Goal: Task Accomplishment & Management: Use online tool/utility

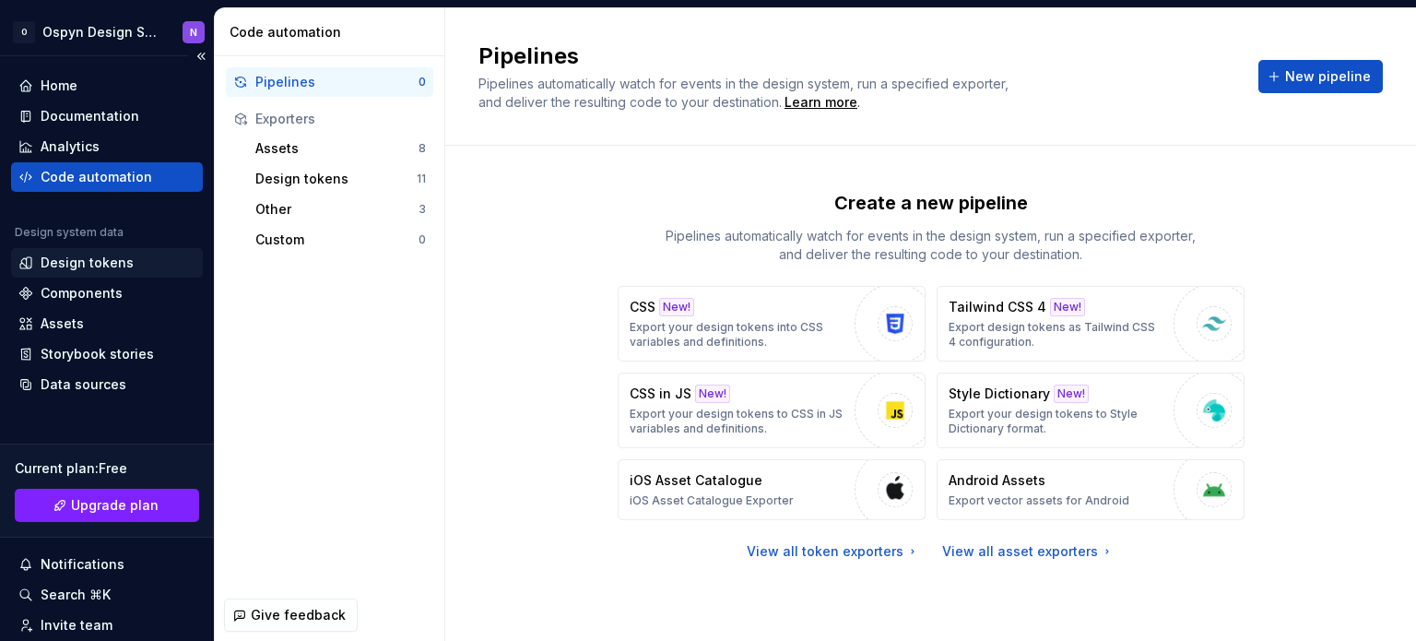
click at [55, 276] on div "Design tokens" at bounding box center [107, 263] width 192 height 30
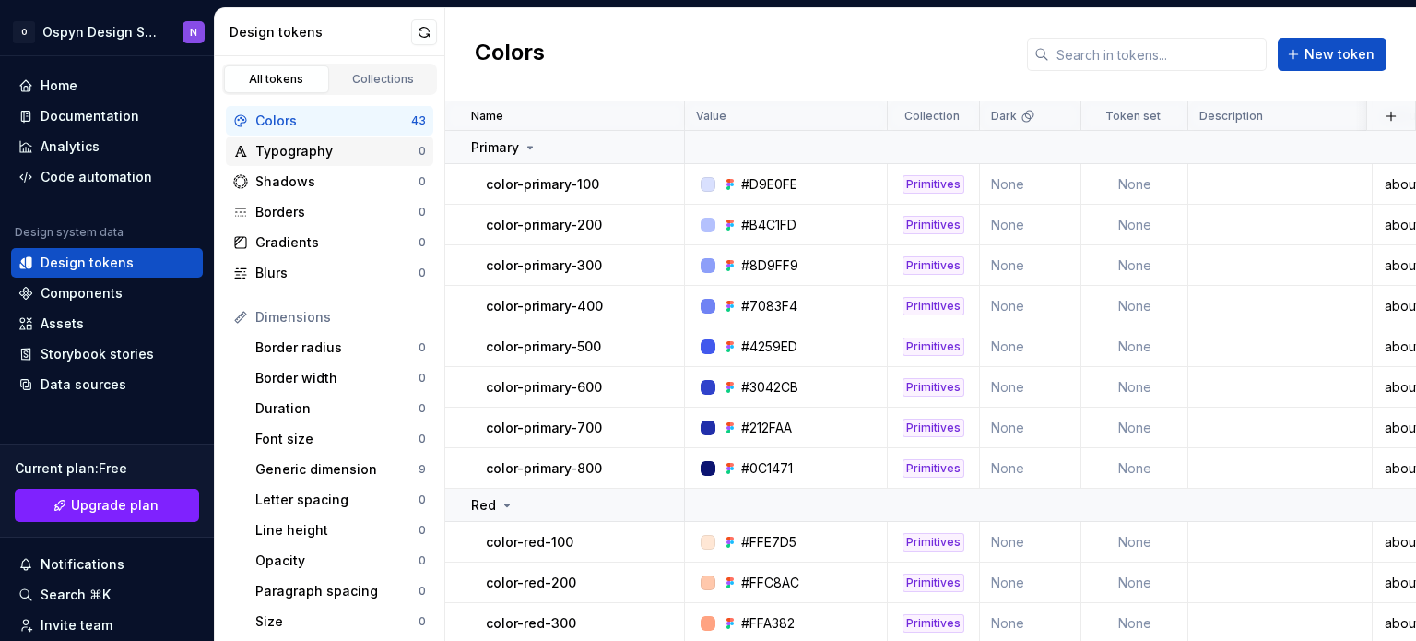
click at [348, 158] on div "Typography" at bounding box center [336, 151] width 163 height 18
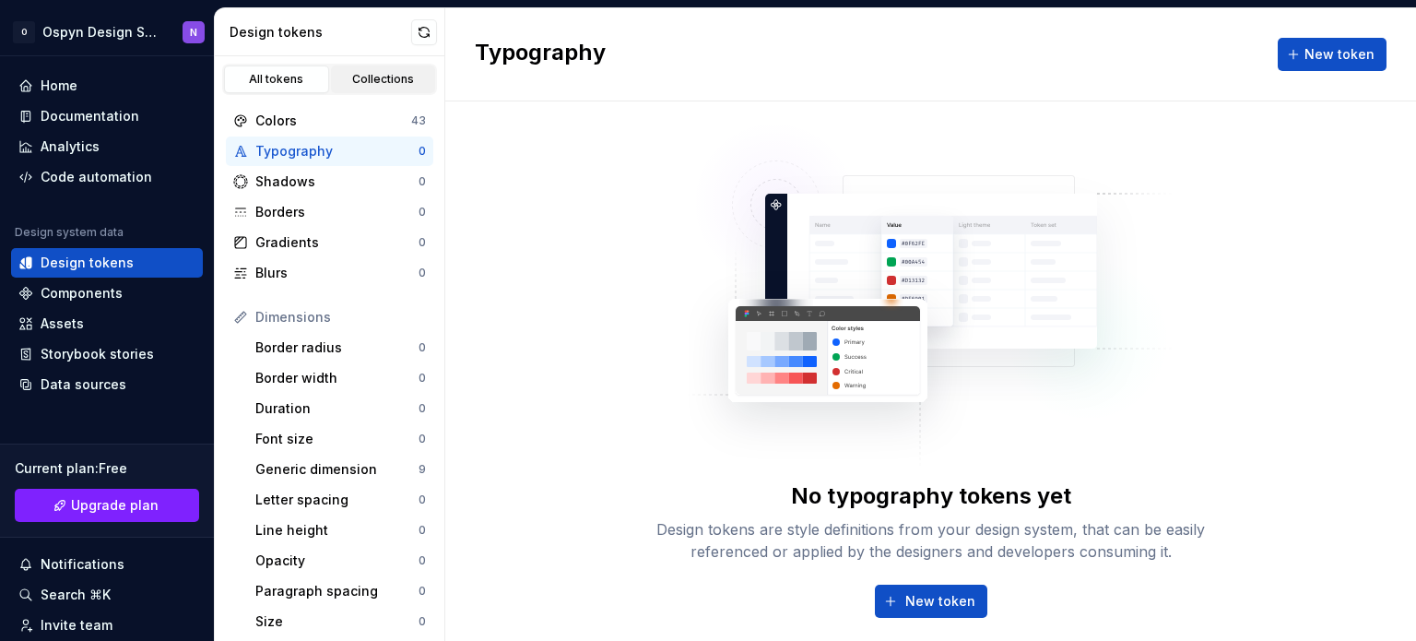
click at [366, 72] on div "Collections" at bounding box center [383, 79] width 92 height 15
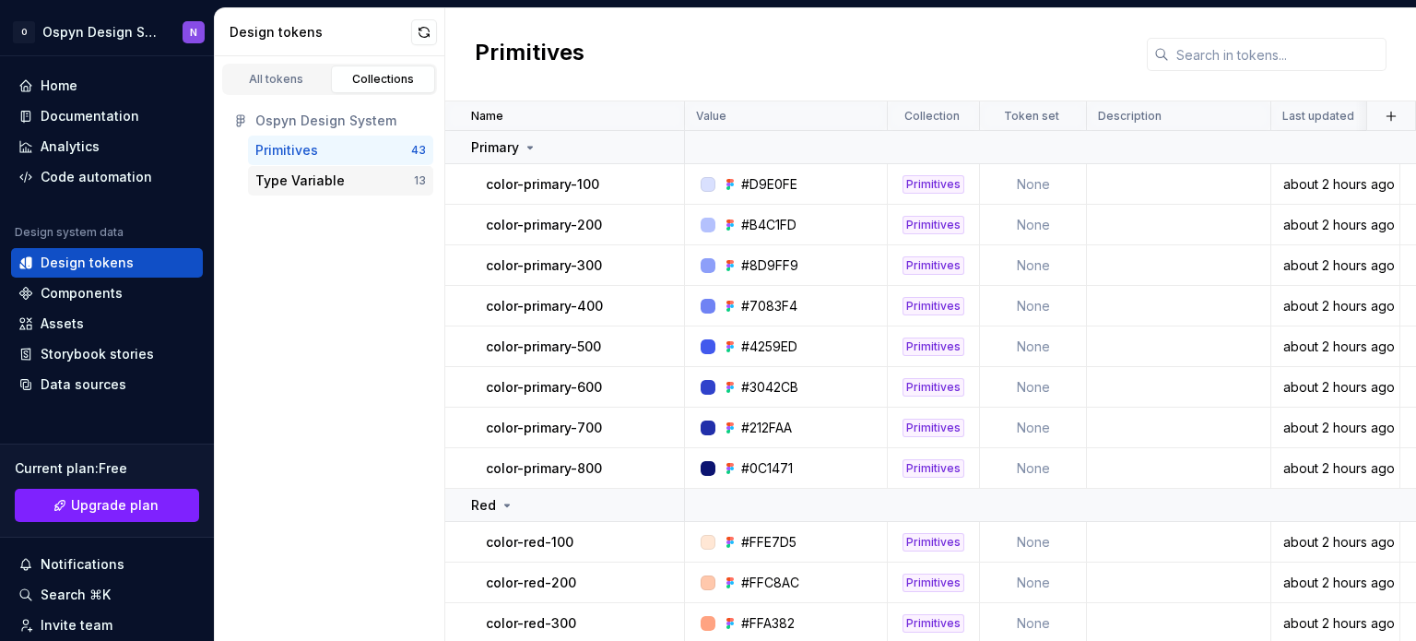
click at [302, 177] on div "Type Variable" at bounding box center [299, 180] width 89 height 18
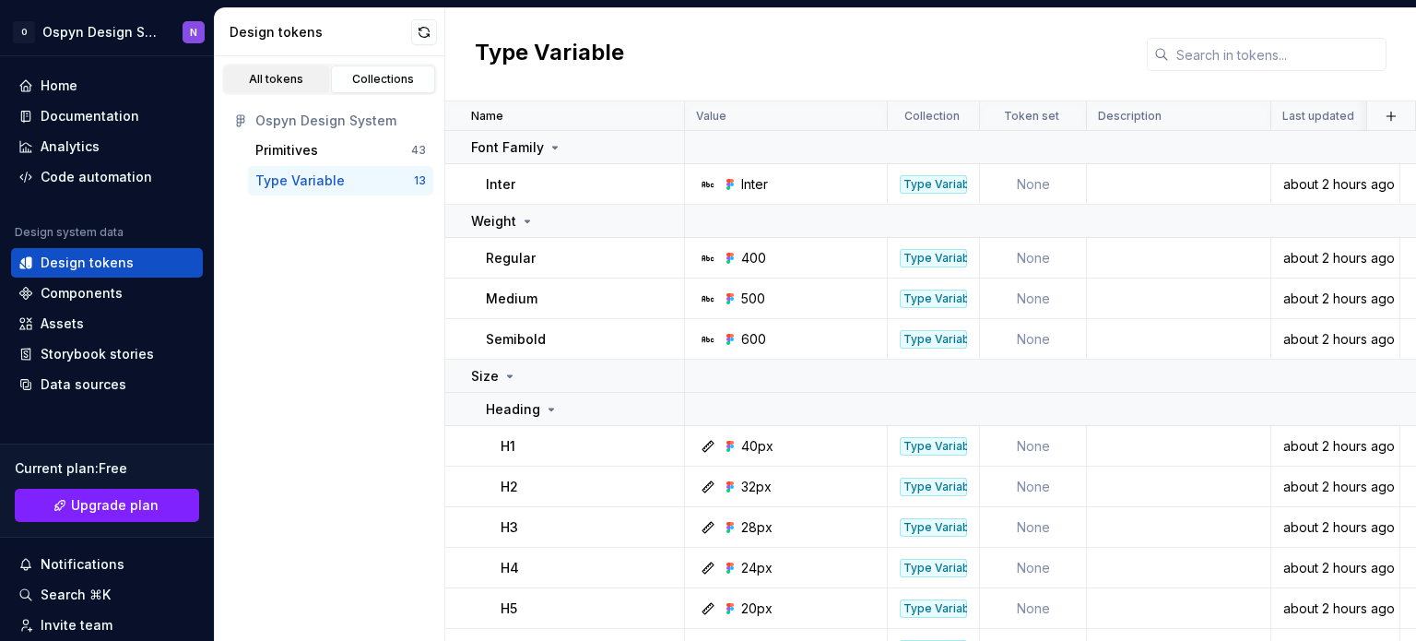
click at [297, 80] on div "All tokens" at bounding box center [276, 79] width 92 height 15
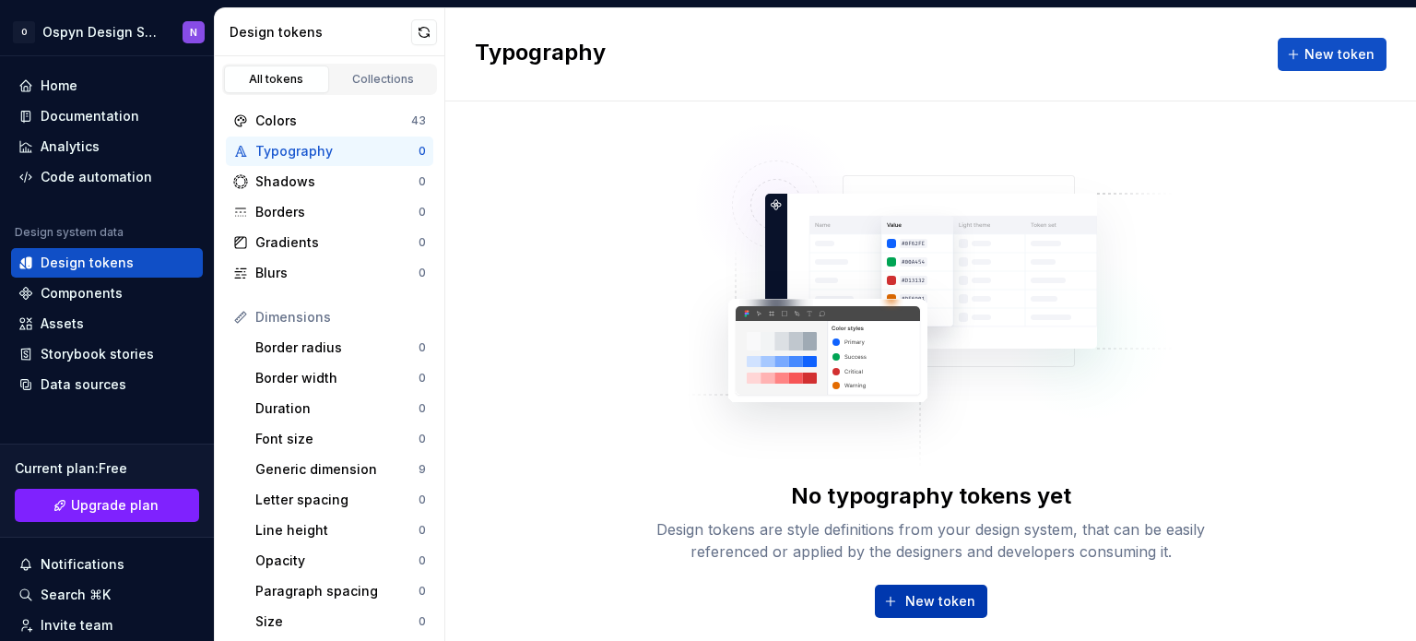
click at [905, 592] on span "New token" at bounding box center [940, 601] width 70 height 18
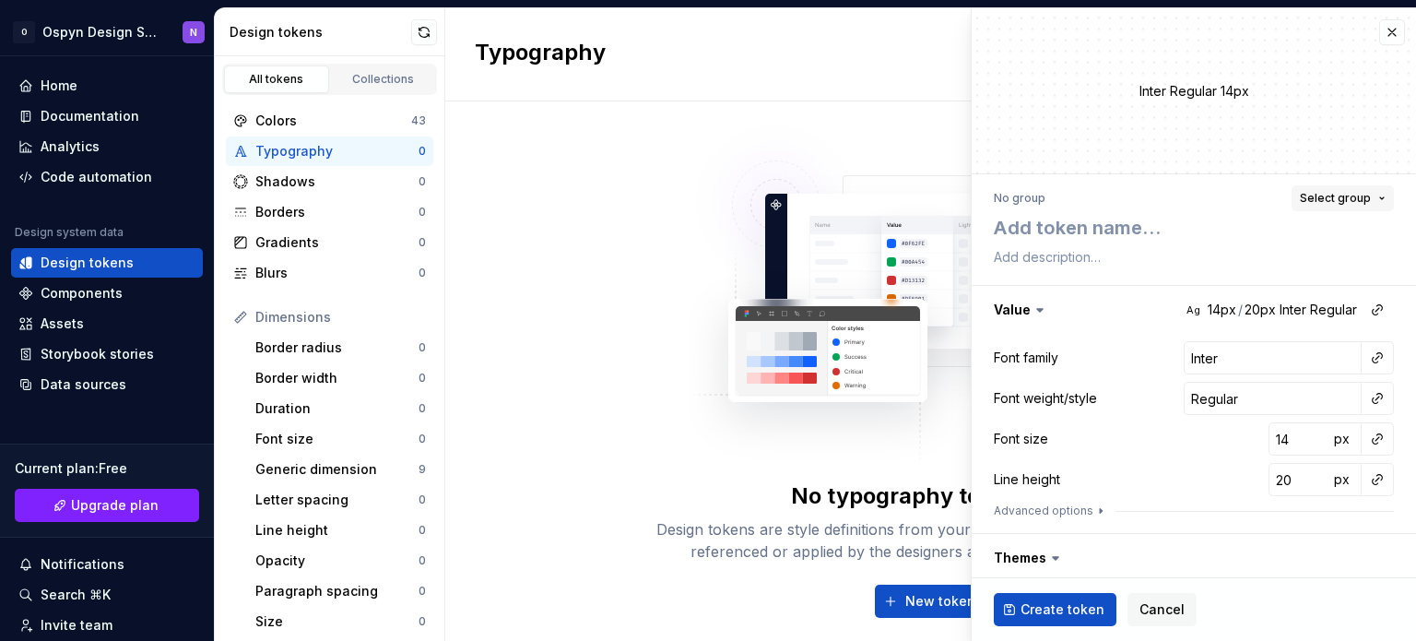
click at [1361, 193] on button "Select group" at bounding box center [1343, 198] width 102 height 26
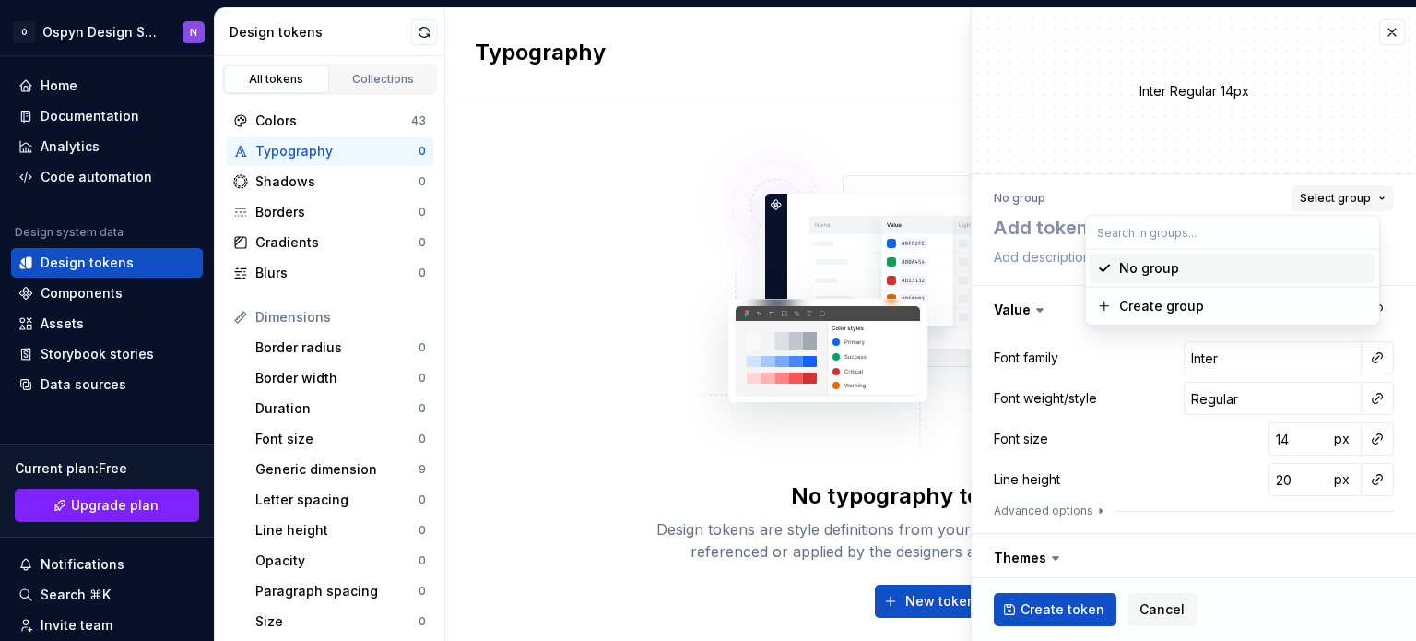
click at [1361, 193] on button "Select group" at bounding box center [1343, 198] width 102 height 26
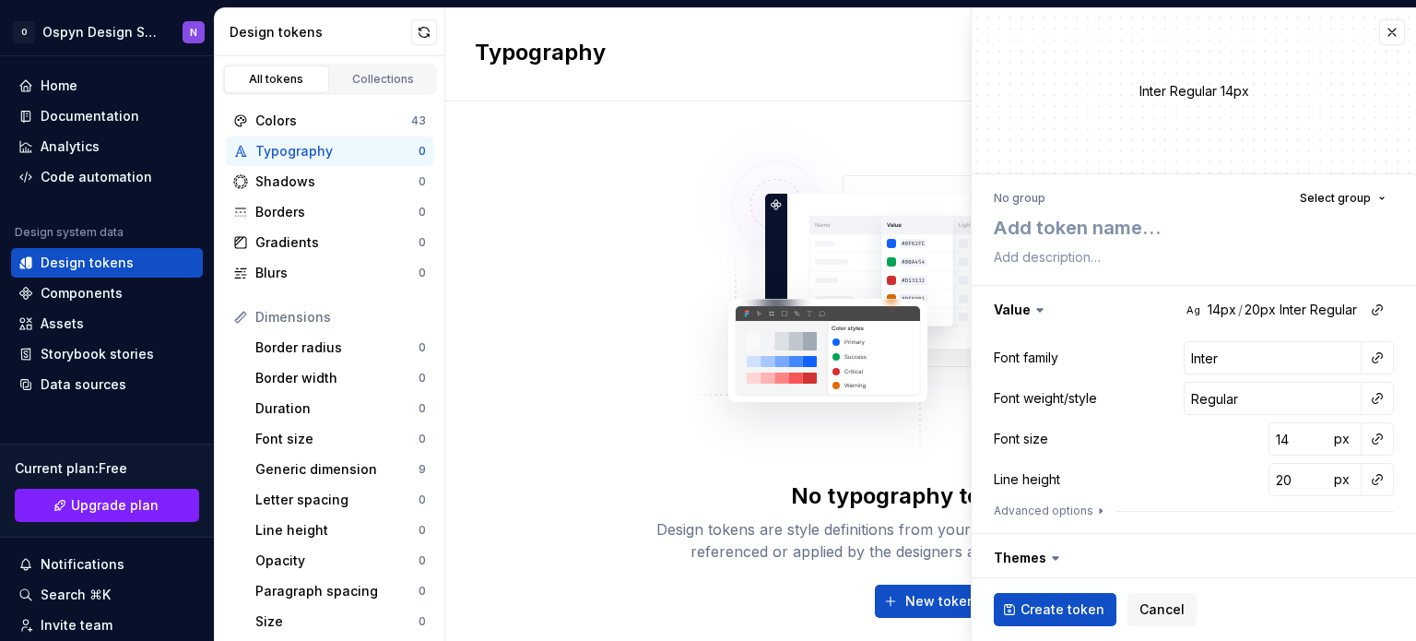
click at [1150, 611] on ul "Import completed. View summary" at bounding box center [1189, 626] width 454 height 30
click at [1162, 611] on ul "Import completed. View summary" at bounding box center [1189, 626] width 454 height 30
click at [1168, 609] on span "Cancel" at bounding box center [1161, 609] width 45 height 18
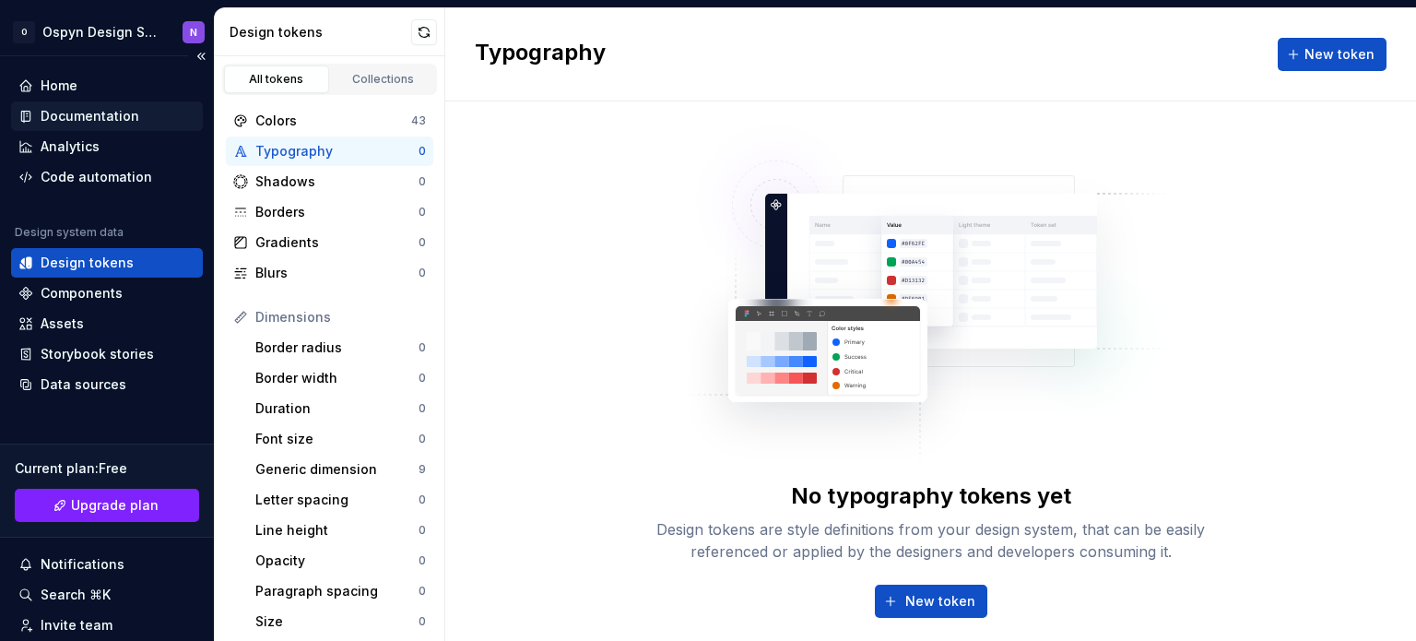
click at [103, 110] on div "Documentation" at bounding box center [90, 116] width 99 height 18
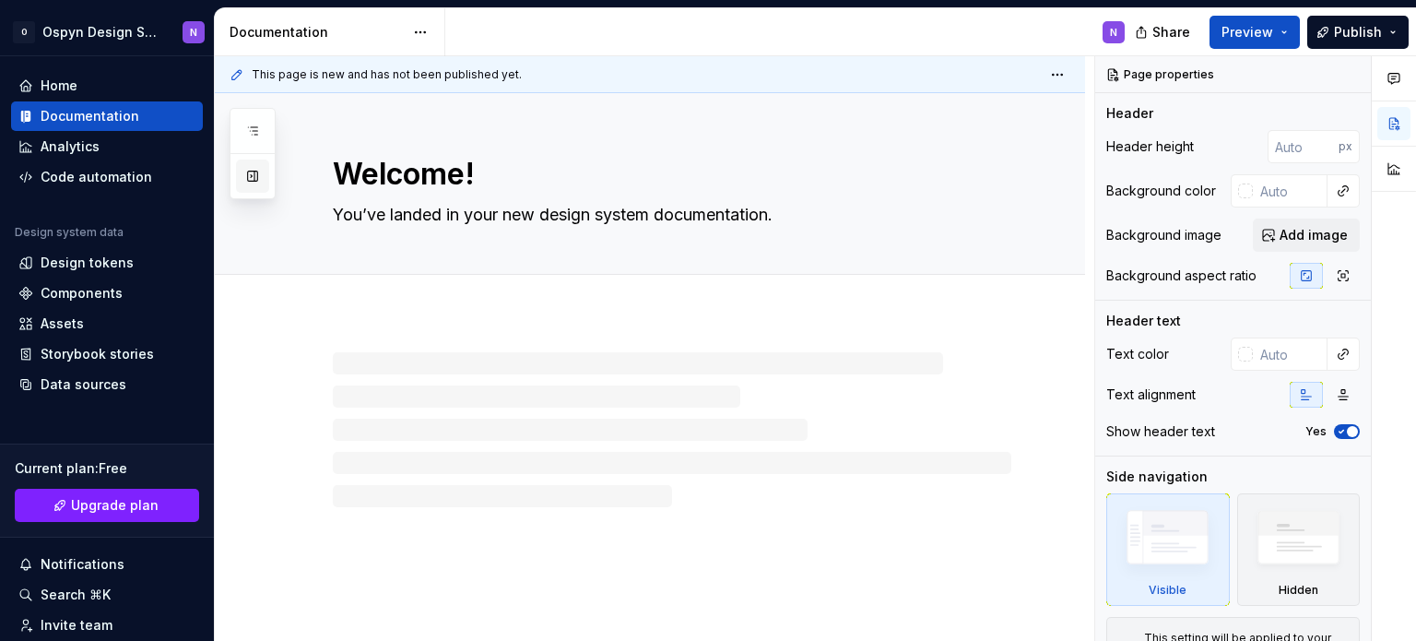
click at [247, 173] on button "button" at bounding box center [252, 175] width 33 height 33
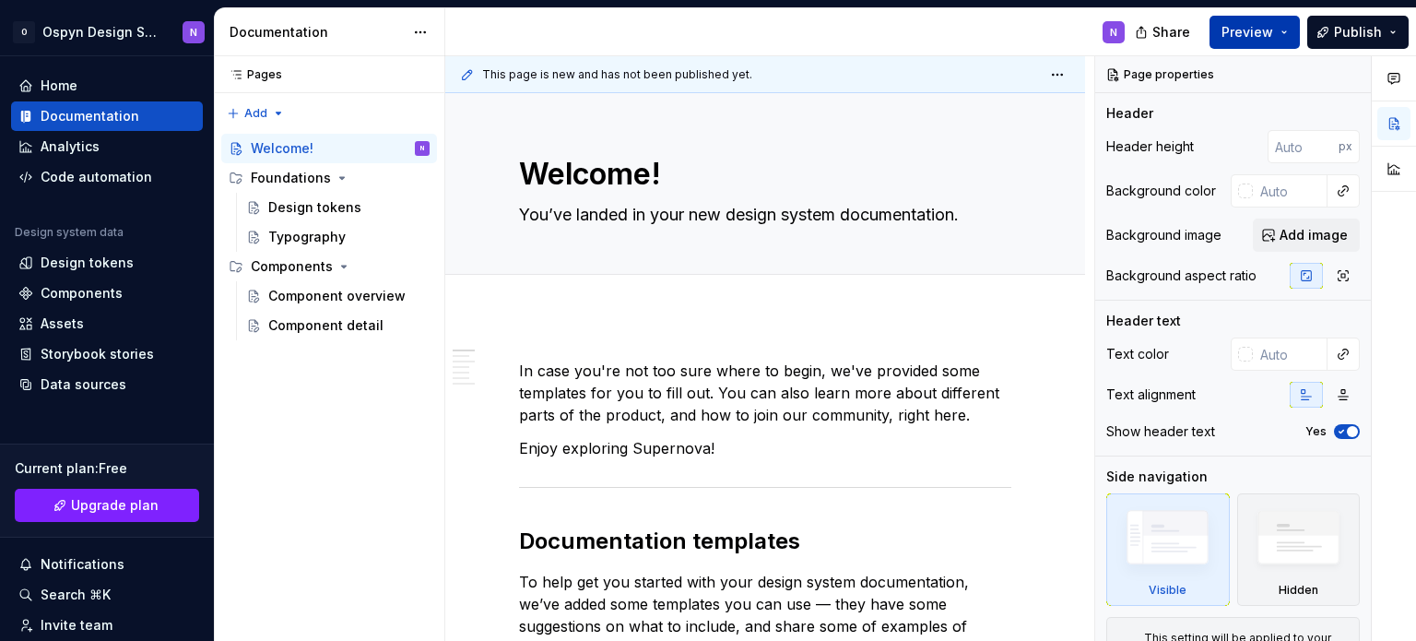
click at [1243, 19] on button "Preview" at bounding box center [1255, 32] width 90 height 33
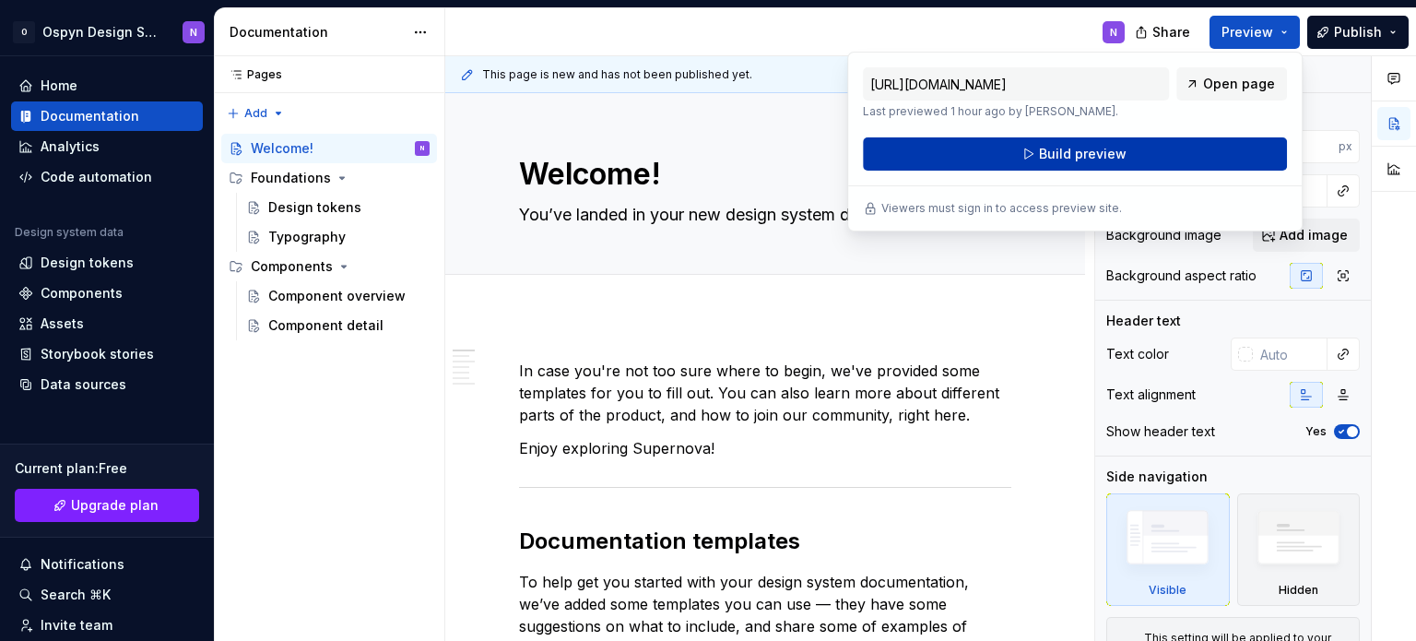
click at [1055, 161] on span "Build preview" at bounding box center [1083, 154] width 88 height 18
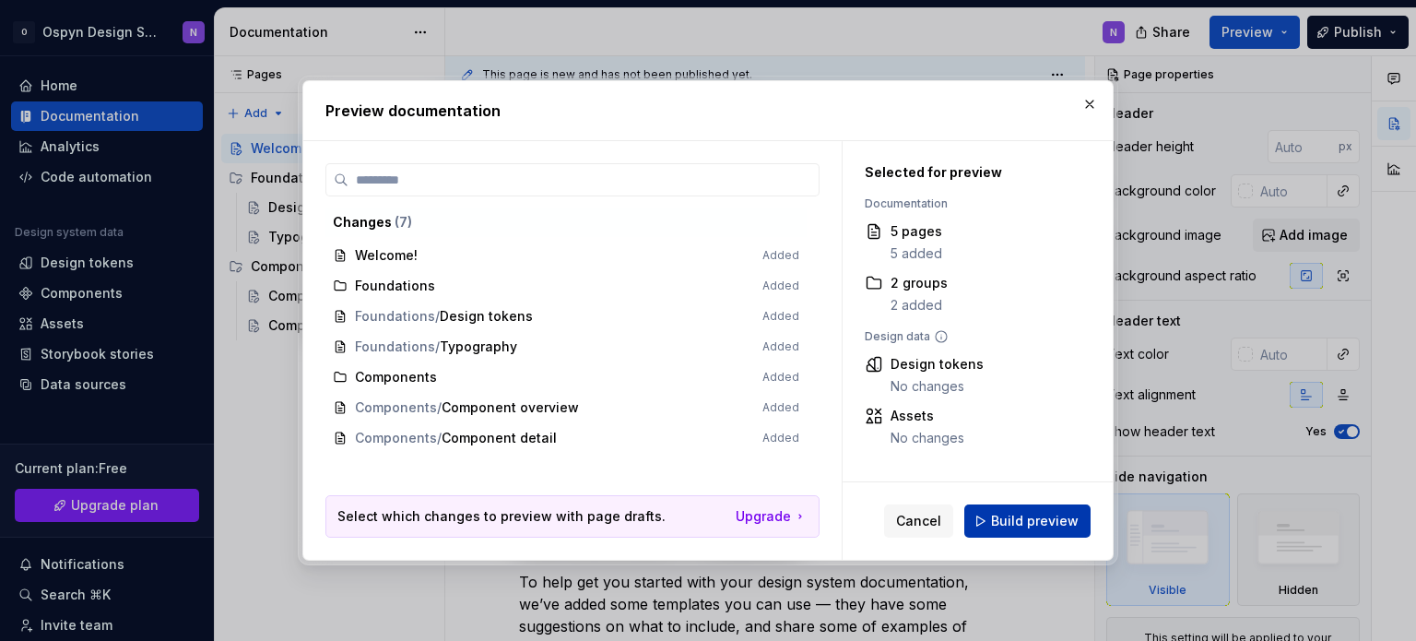
click at [987, 519] on button "Build preview" at bounding box center [1027, 520] width 126 height 33
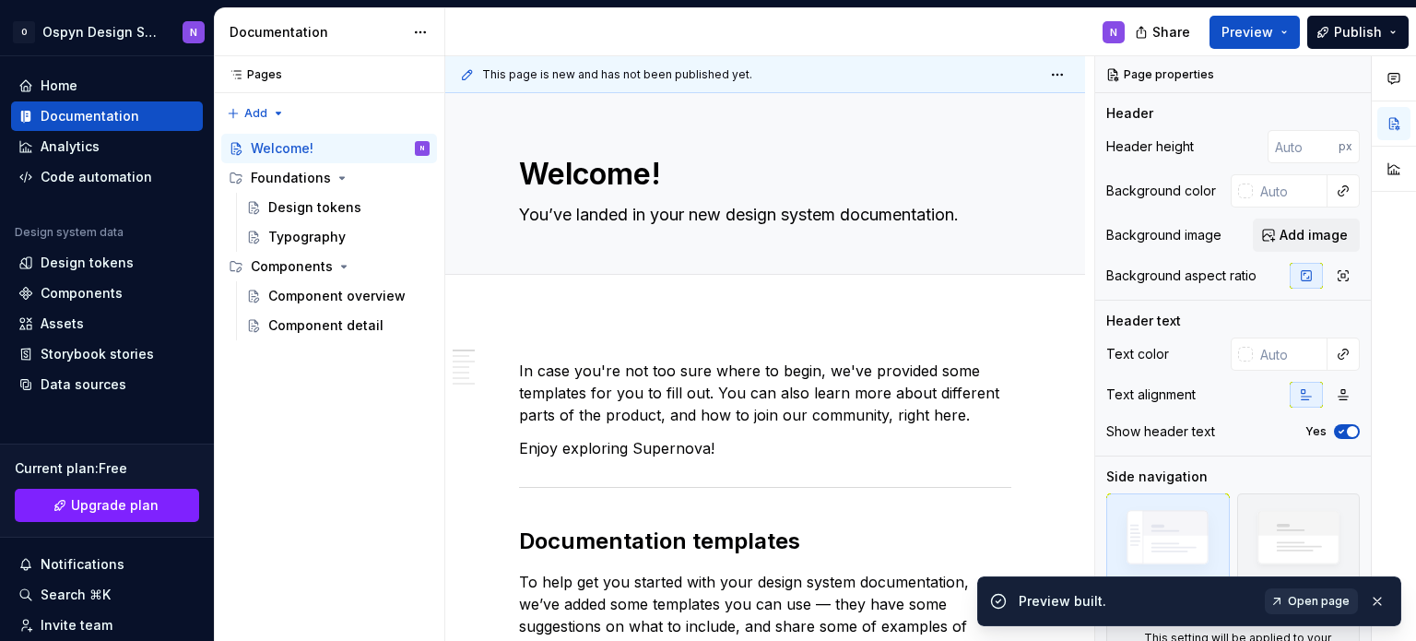
click at [1340, 601] on span "Open page" at bounding box center [1319, 601] width 62 height 15
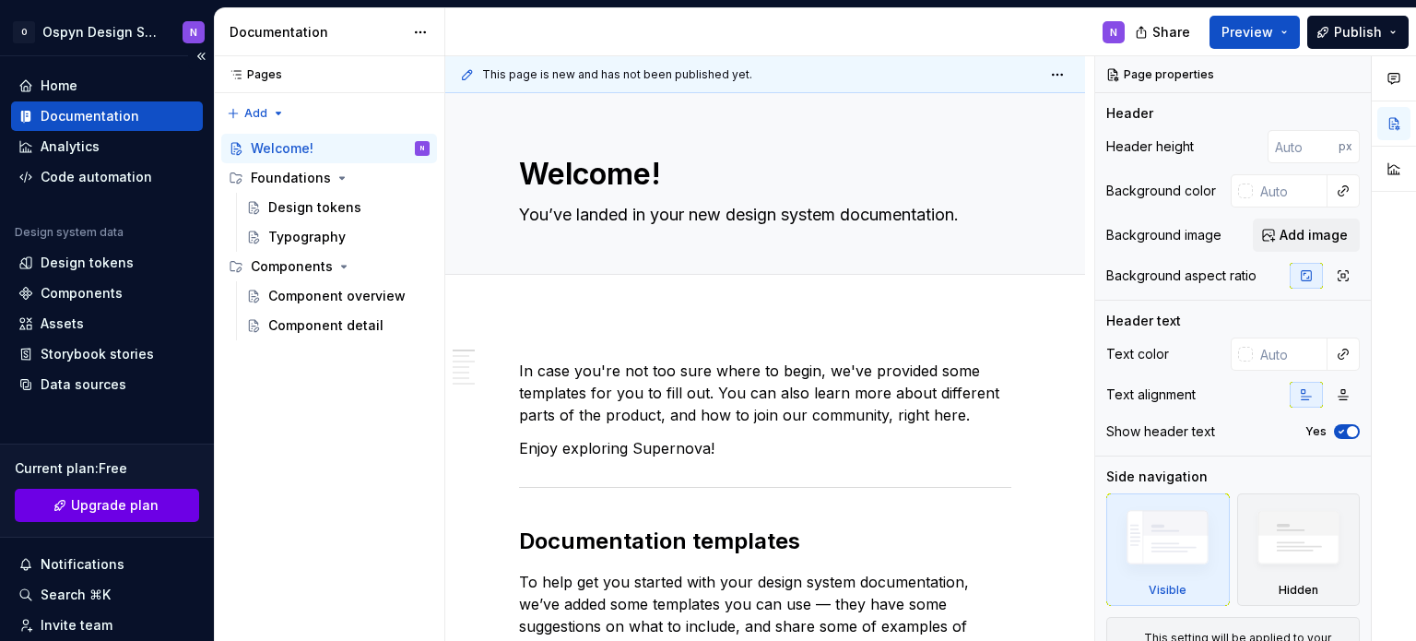
click at [91, 508] on span "Upgrade plan" at bounding box center [115, 505] width 88 height 18
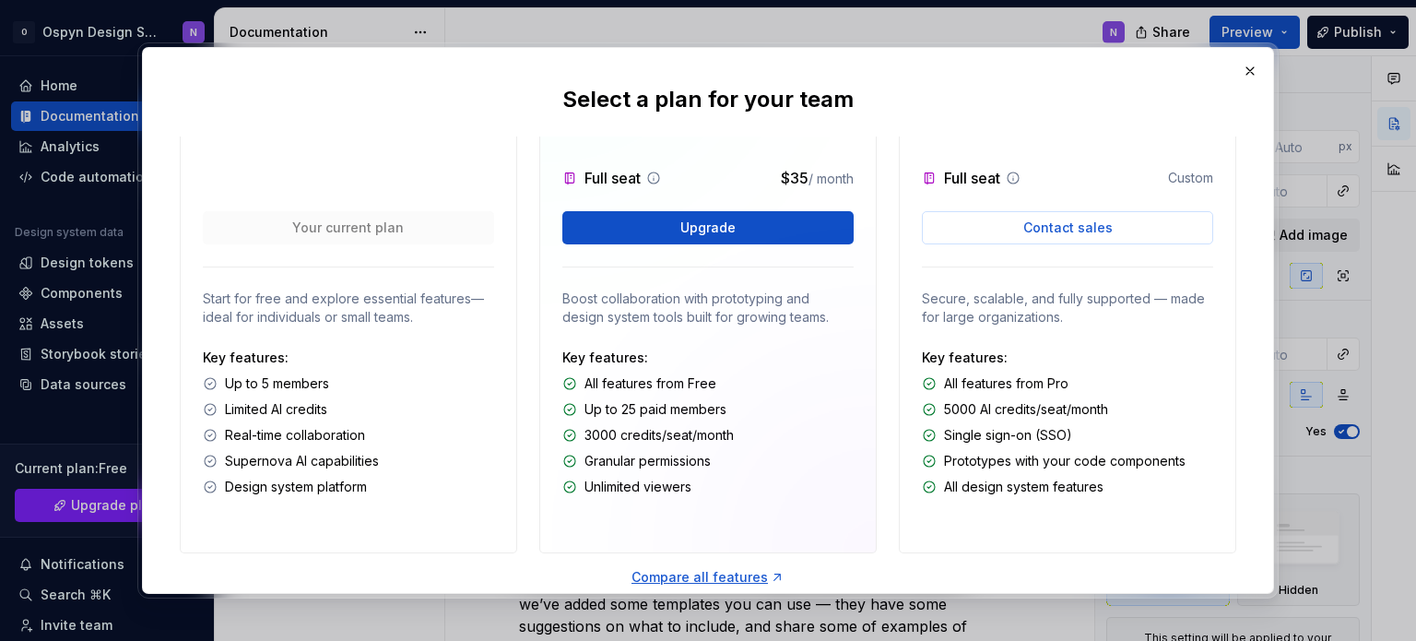
scroll to position [161, 0]
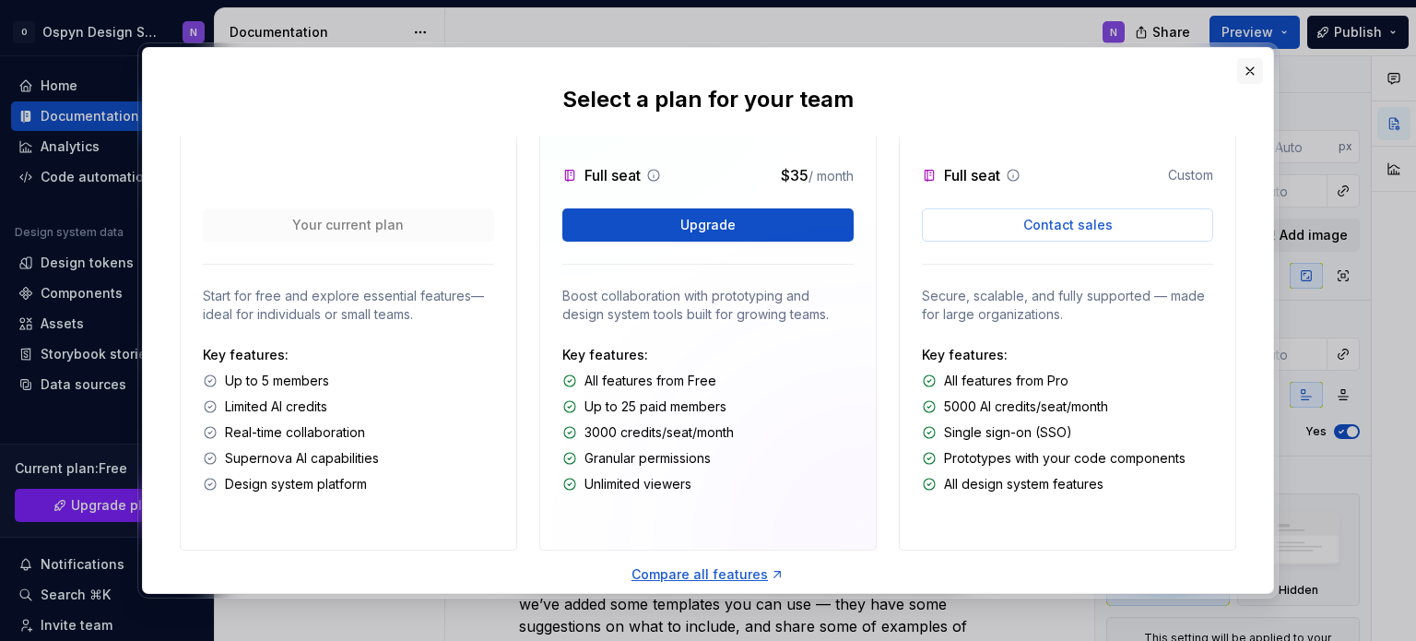
click at [1253, 70] on button "button" at bounding box center [1250, 71] width 26 height 26
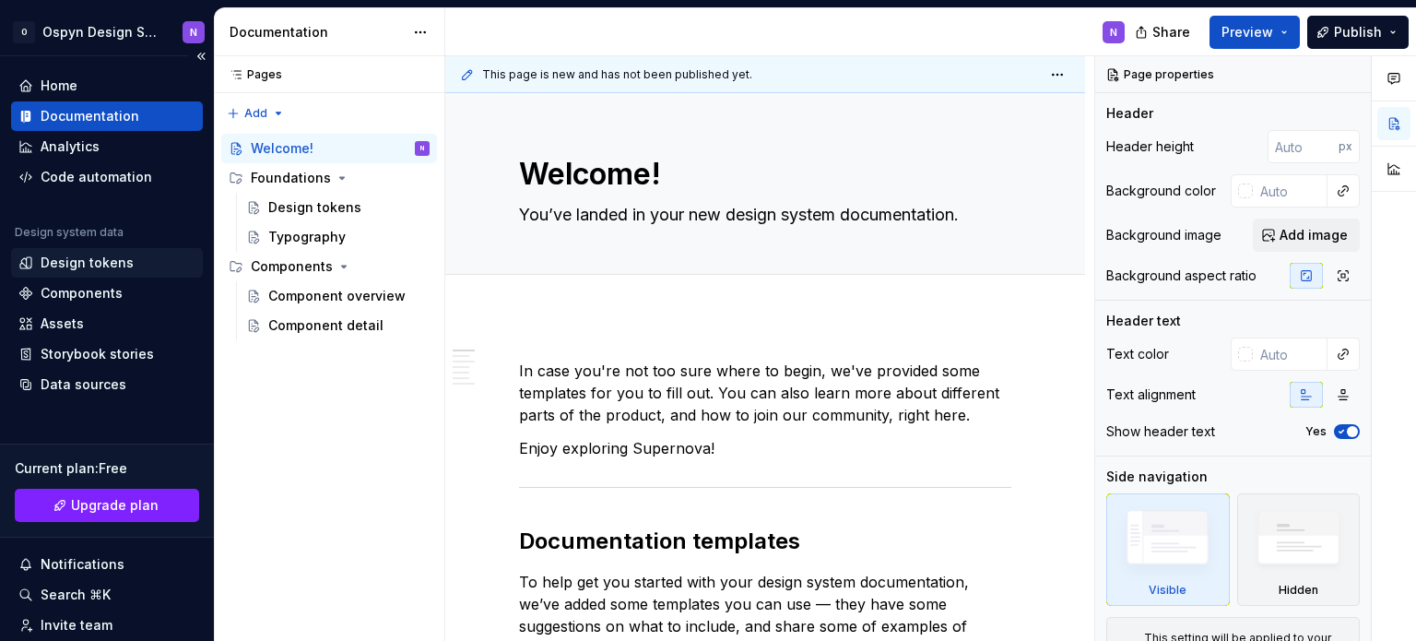
click at [80, 255] on div "Design tokens" at bounding box center [87, 263] width 93 height 18
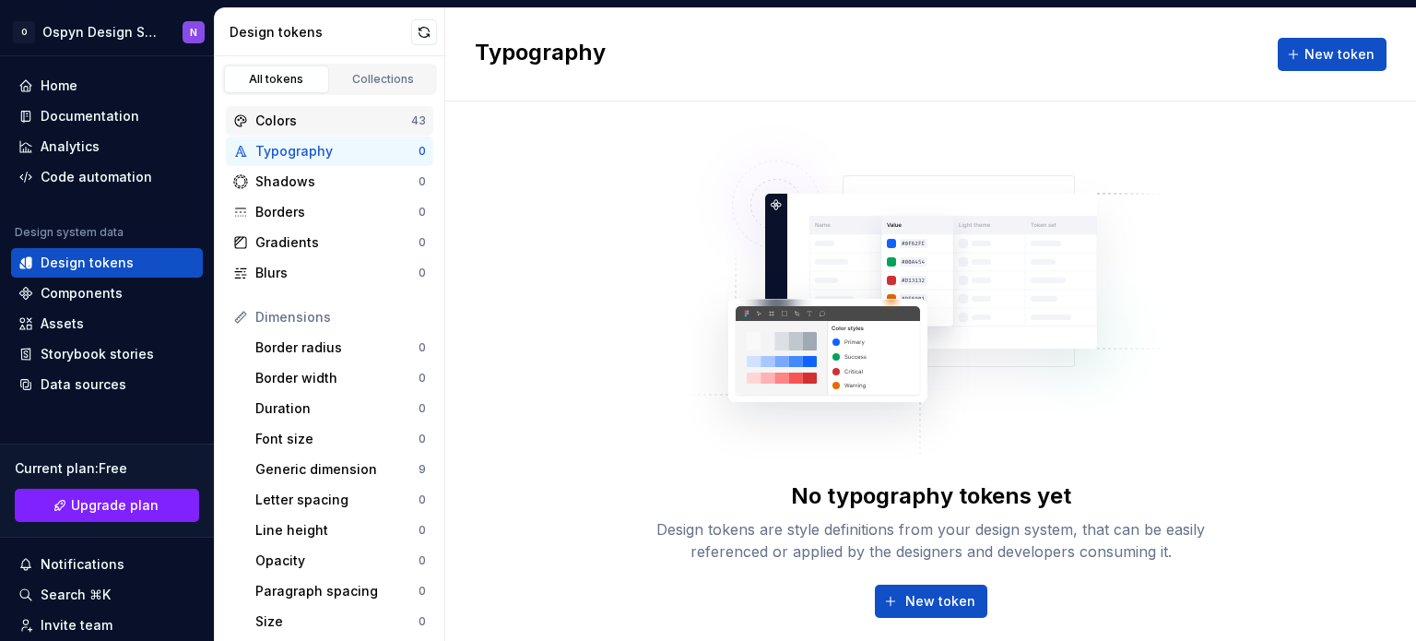
click at [324, 122] on div "Colors" at bounding box center [333, 121] width 156 height 18
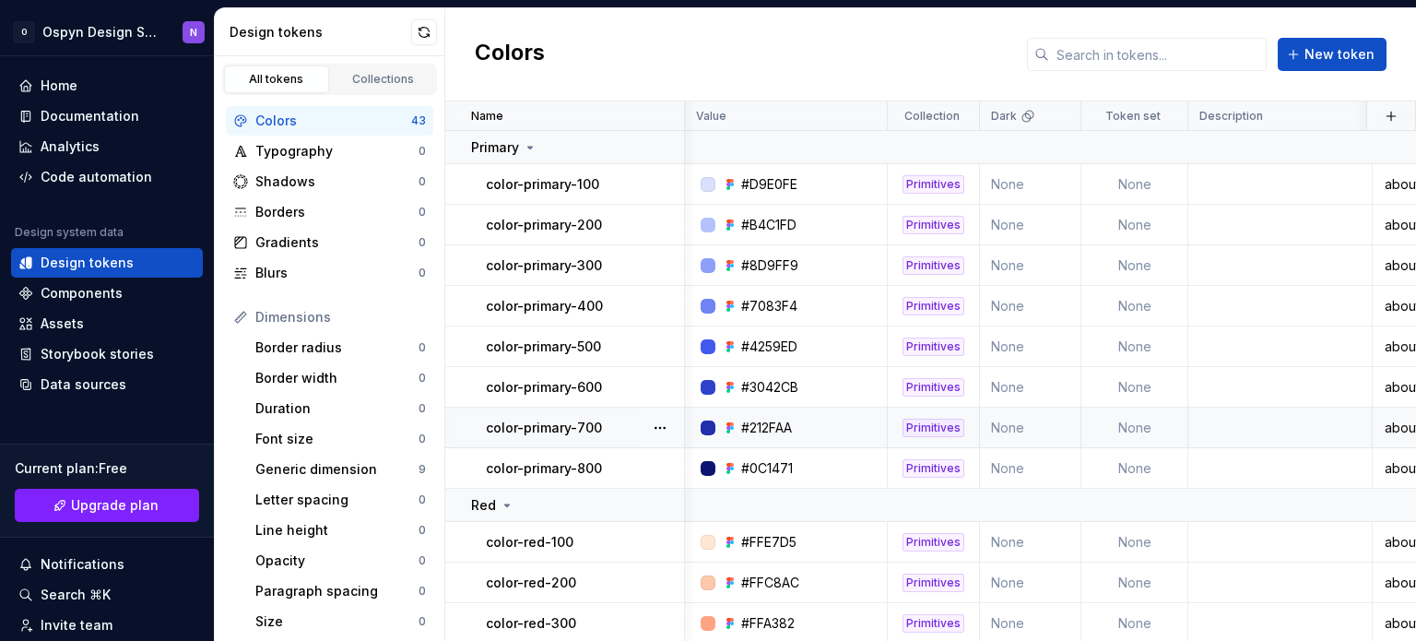
scroll to position [243, 144]
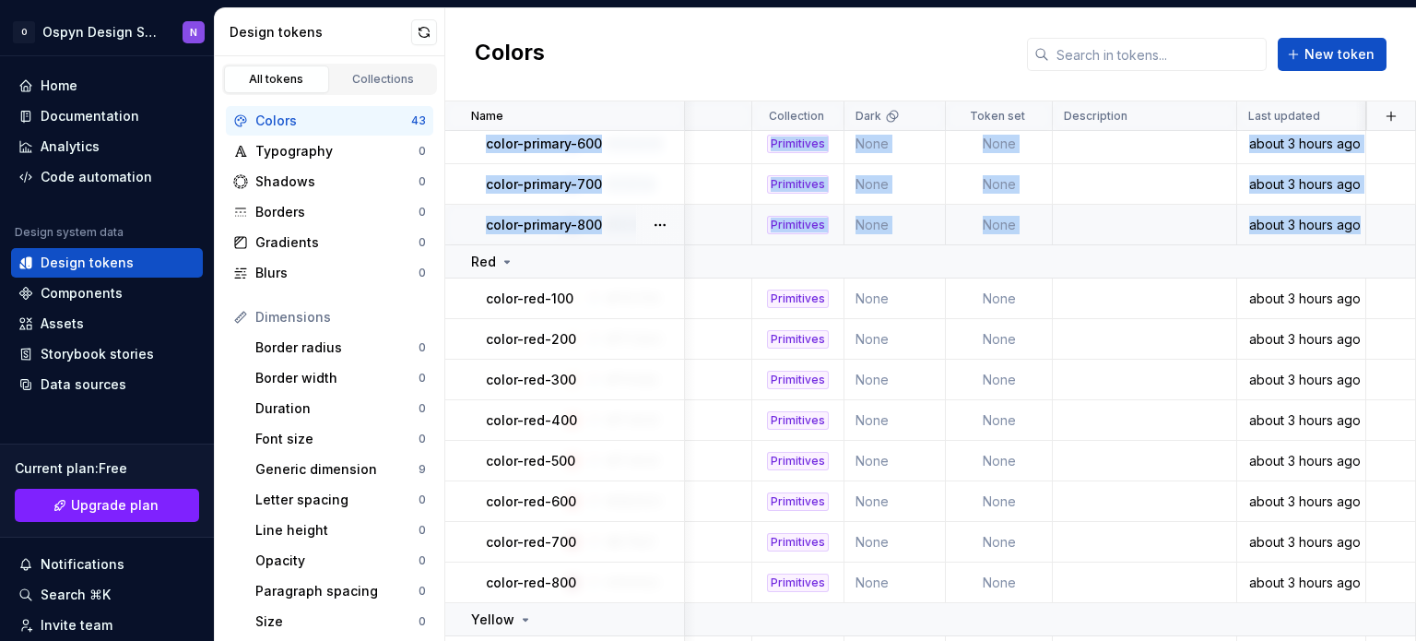
drag, startPoint x: 1415, startPoint y: 143, endPoint x: 1401, endPoint y: 207, distance: 65.1
click at [1401, 207] on div "Name Value Collection Dark Token set Description Last updated Primary color-pri…" at bounding box center [930, 370] width 971 height 539
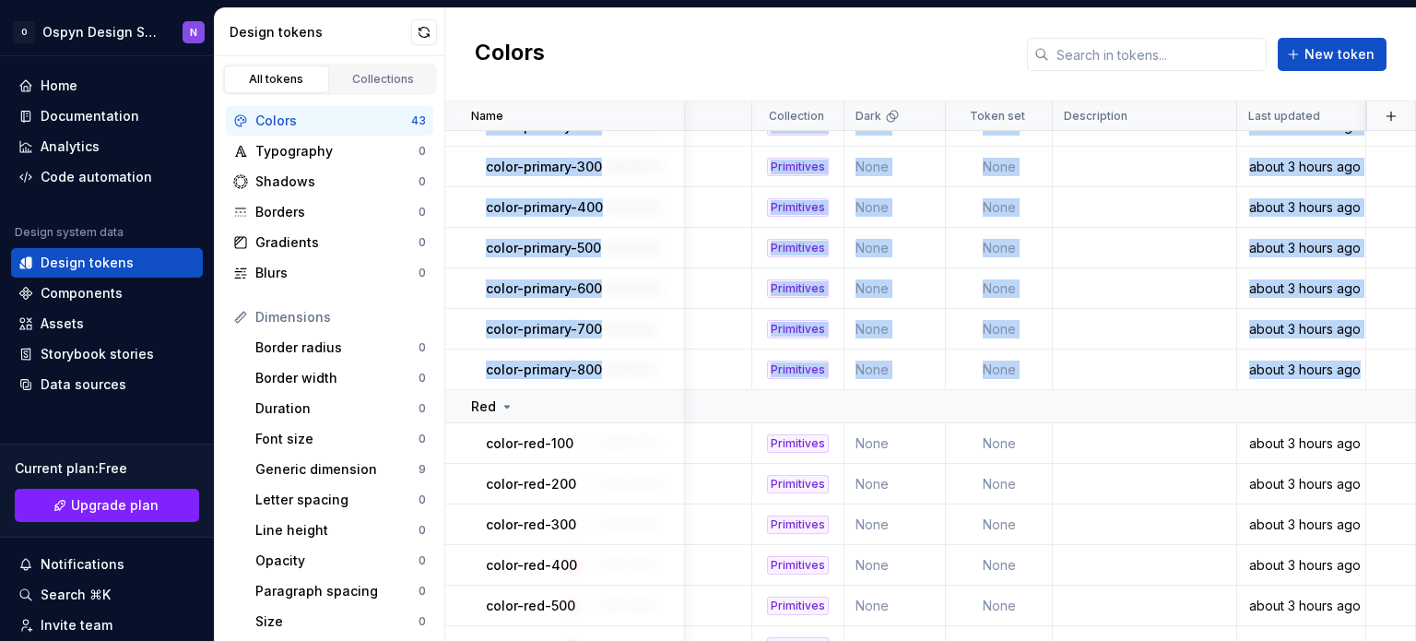
scroll to position [53, 144]
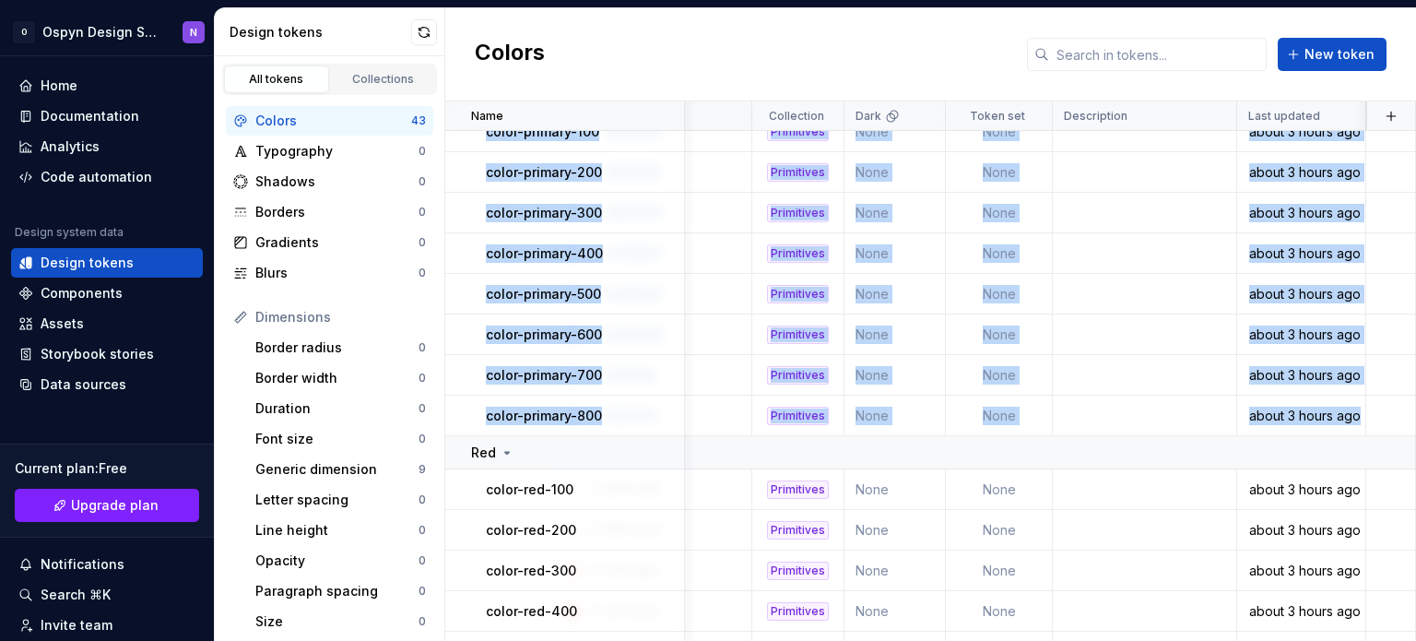
click at [655, 51] on div "Colors New token" at bounding box center [930, 54] width 971 height 93
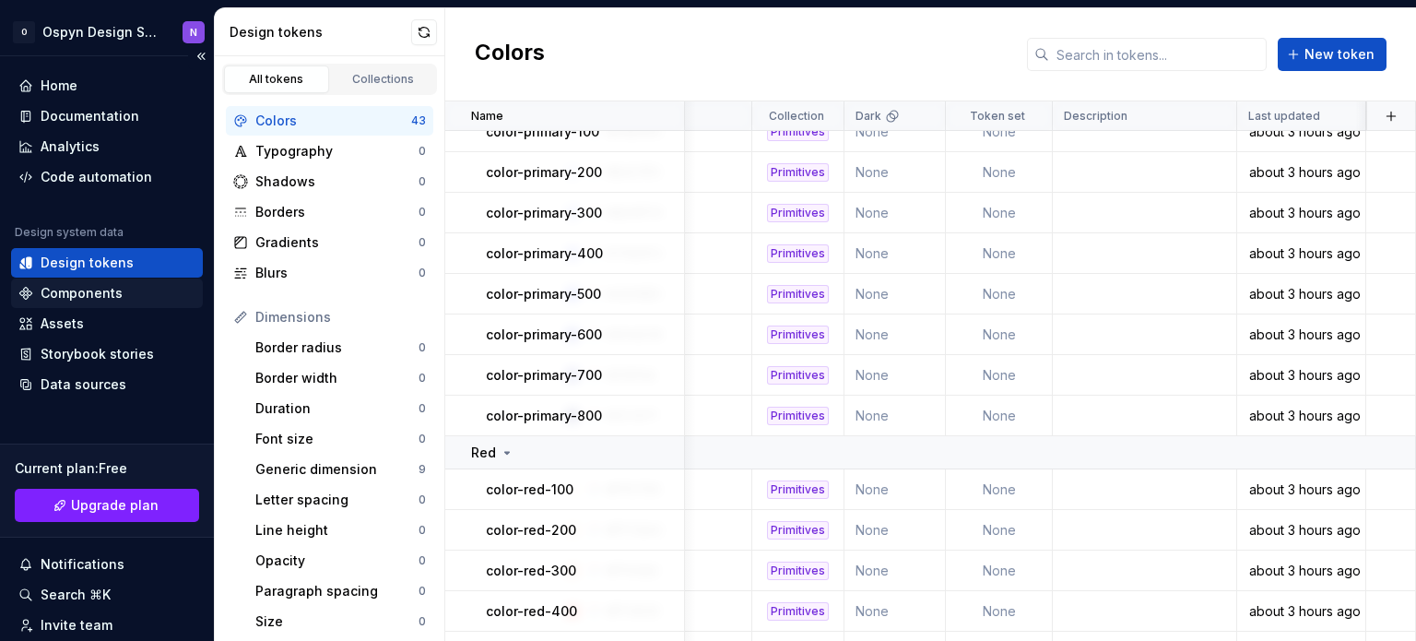
click at [103, 298] on div "Components" at bounding box center [82, 293] width 82 height 18
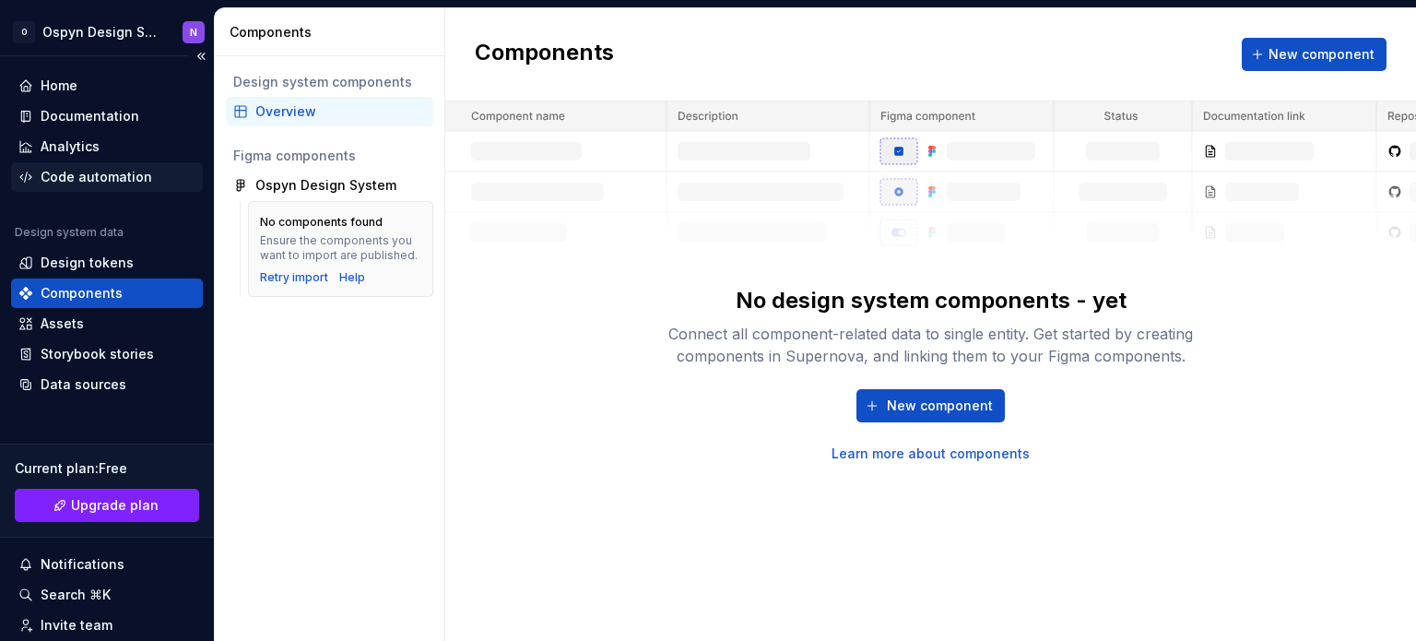
click at [89, 165] on div "Code automation" at bounding box center [107, 177] width 192 height 30
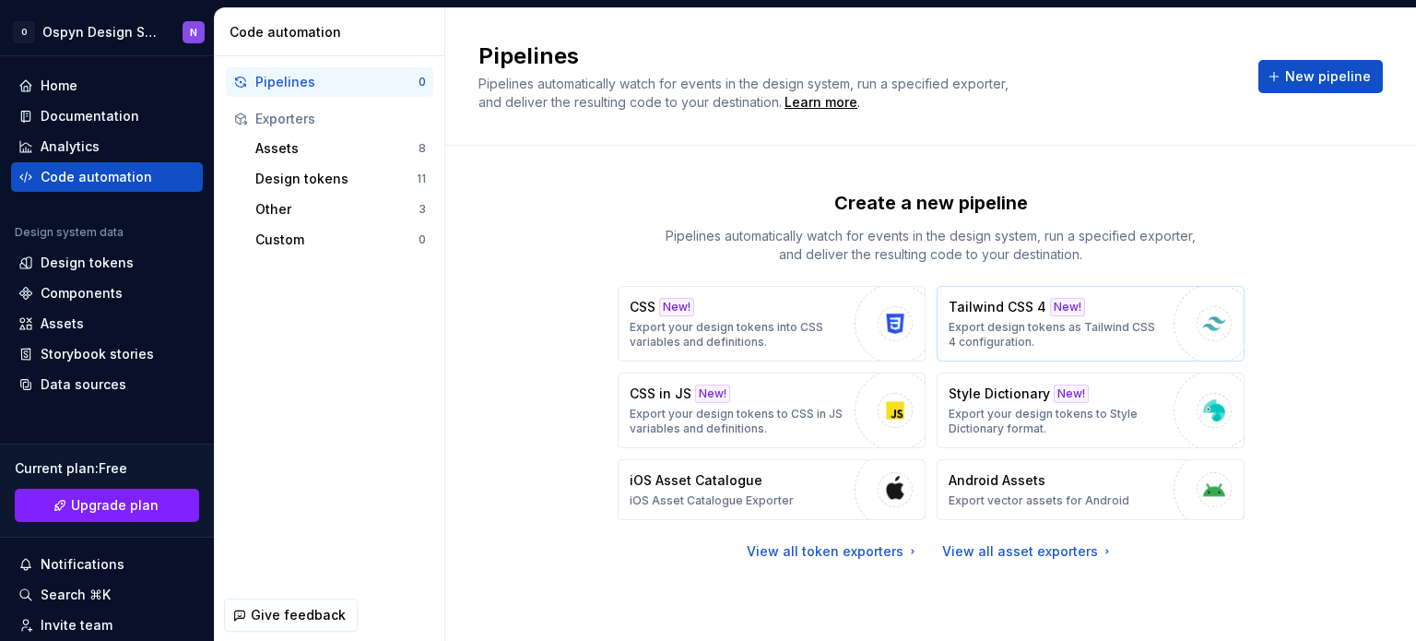
click at [1088, 321] on p "Export design tokens as Tailwind CSS 4 configuration." at bounding box center [1057, 335] width 216 height 30
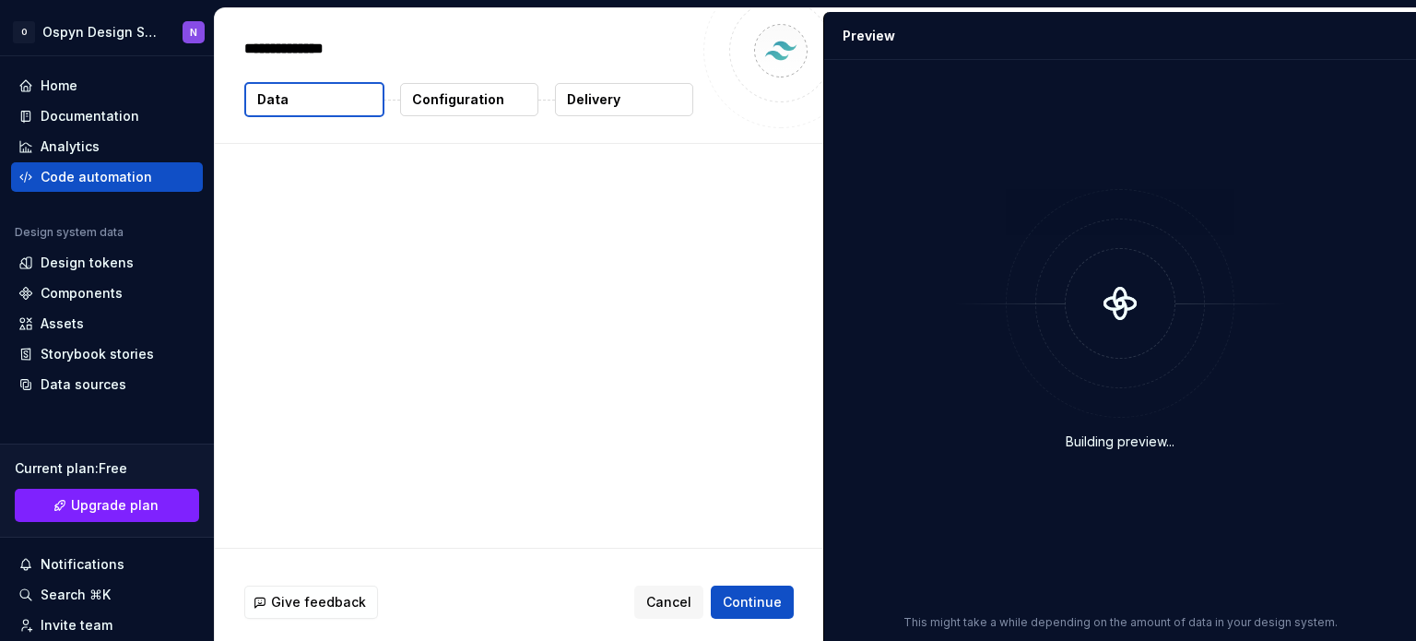
type textarea "*"
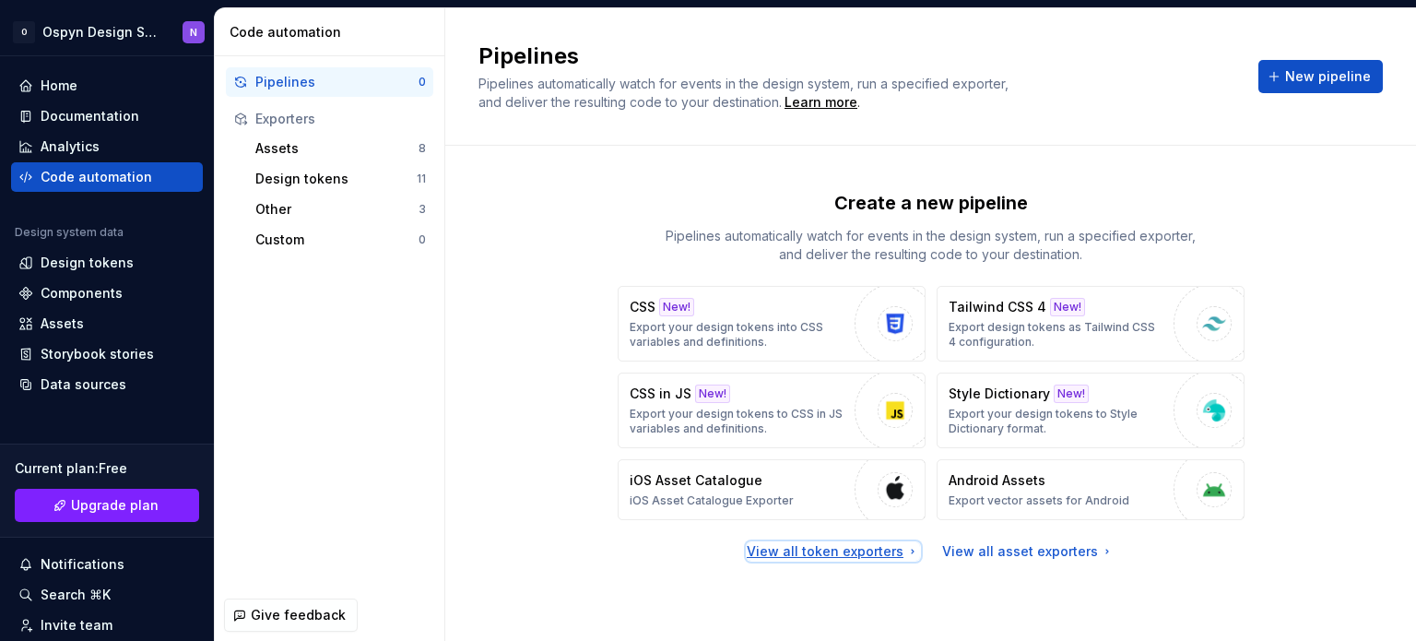
click at [872, 552] on div "View all token exporters" at bounding box center [833, 551] width 173 height 18
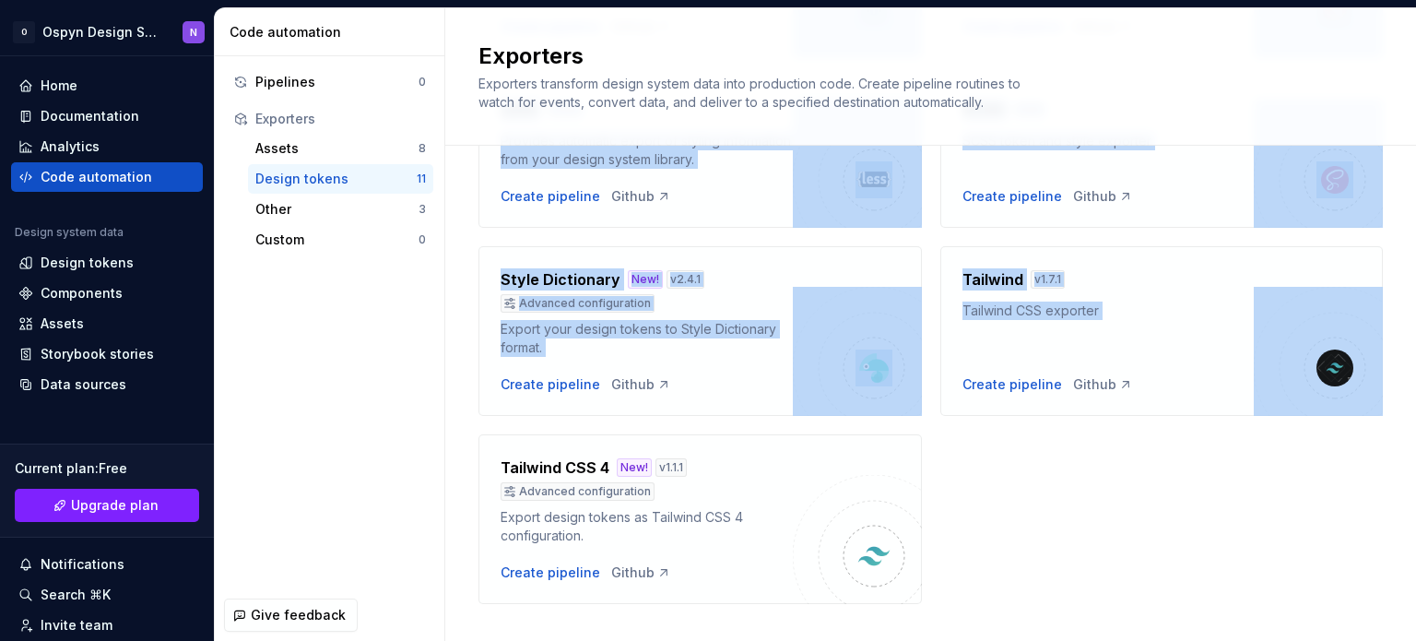
drag, startPoint x: 1415, startPoint y: 148, endPoint x: 1395, endPoint y: 451, distance: 303.1
click at [1395, 451] on div "Exporters Exporters transform design system data into production code. Create p…" at bounding box center [930, 324] width 971 height 632
click at [1080, 535] on div "Android v 1.5.3 Export design tokens for Android Create pipeline Github CSS New…" at bounding box center [930, 66] width 904 height 1073
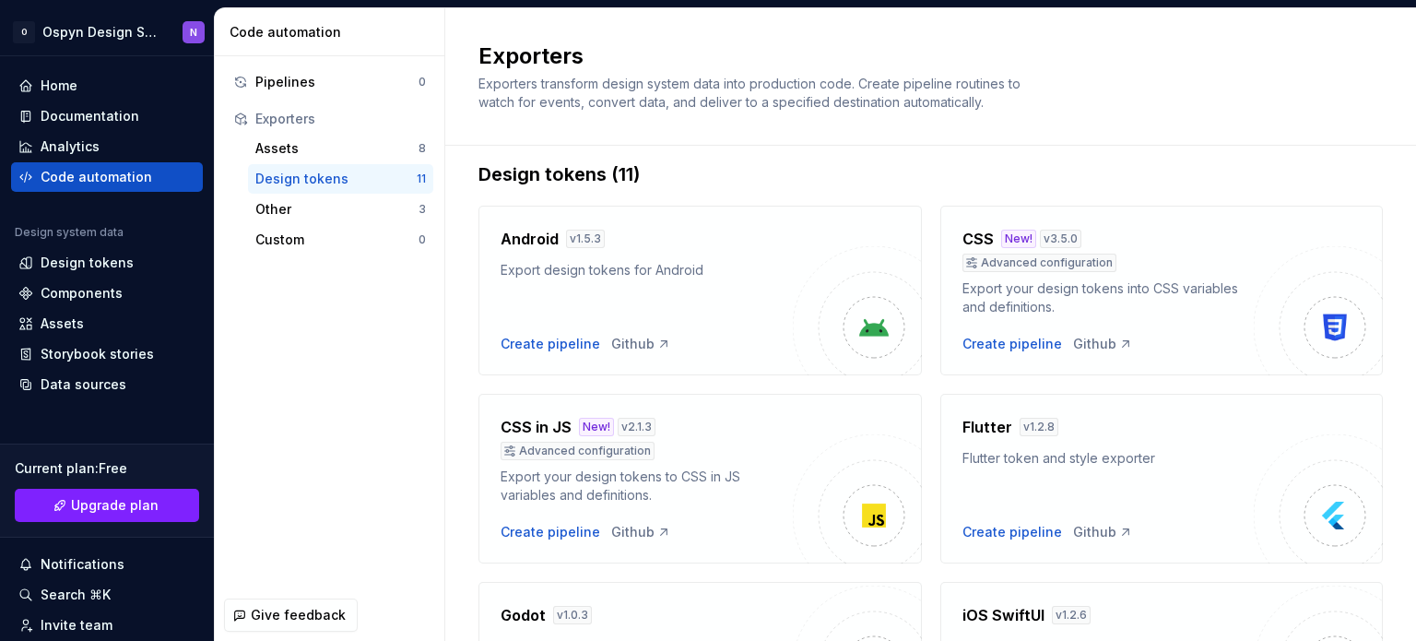
scroll to position [0, 0]
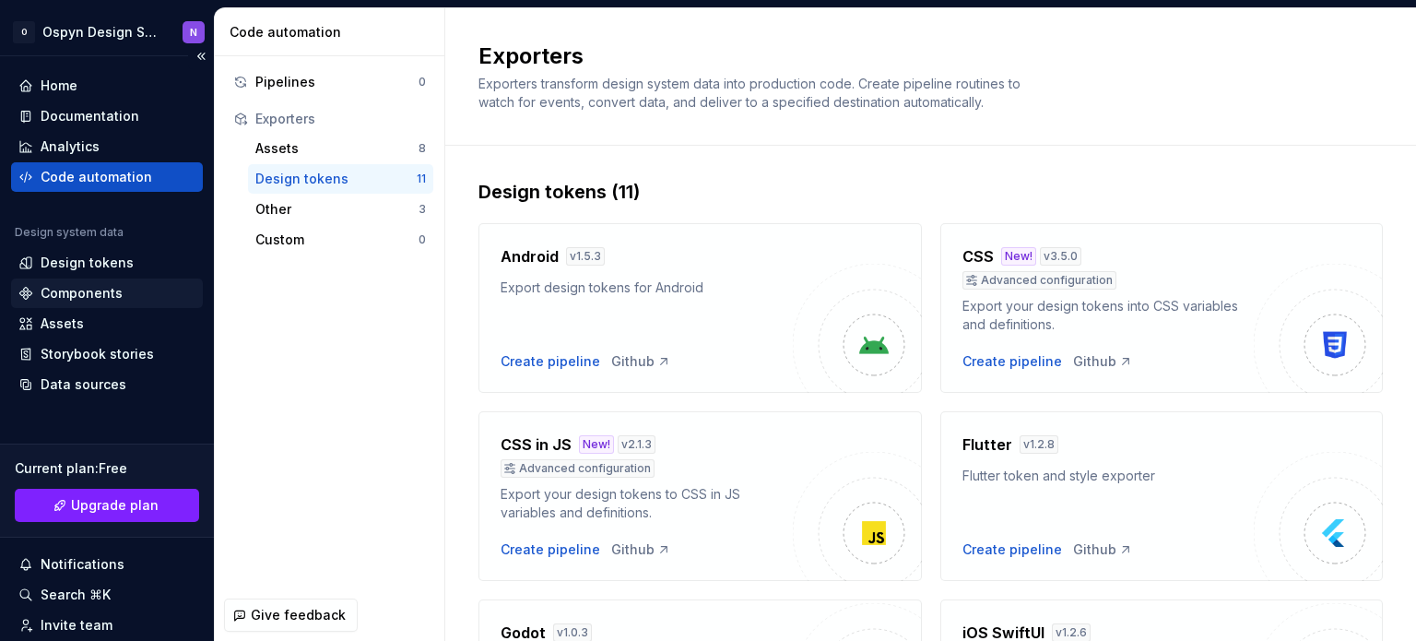
click at [93, 283] on div "Components" at bounding box center [107, 293] width 192 height 30
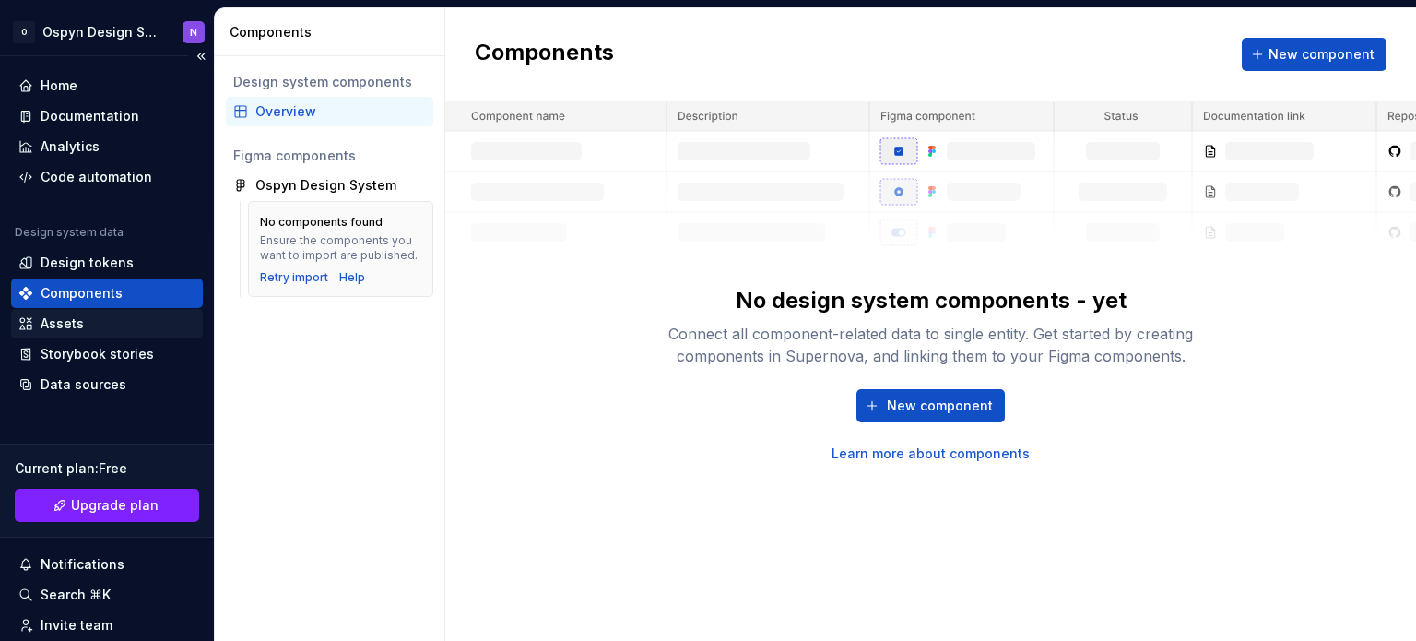
click at [73, 328] on div "Assets" at bounding box center [62, 323] width 43 height 18
